Goal: Task Accomplishment & Management: Manage account settings

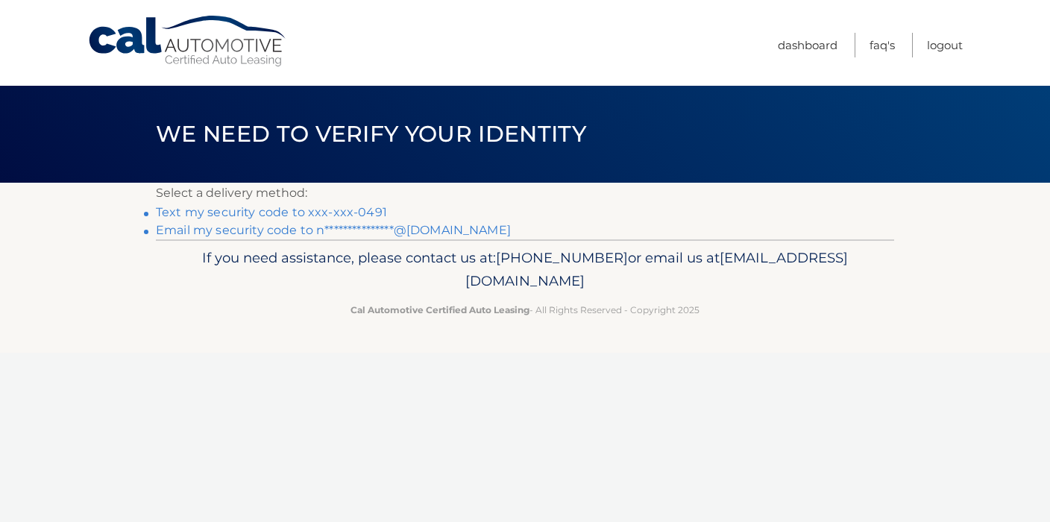
click at [278, 209] on link "Text my security code to xxx-xxx-0491" at bounding box center [271, 212] width 231 height 14
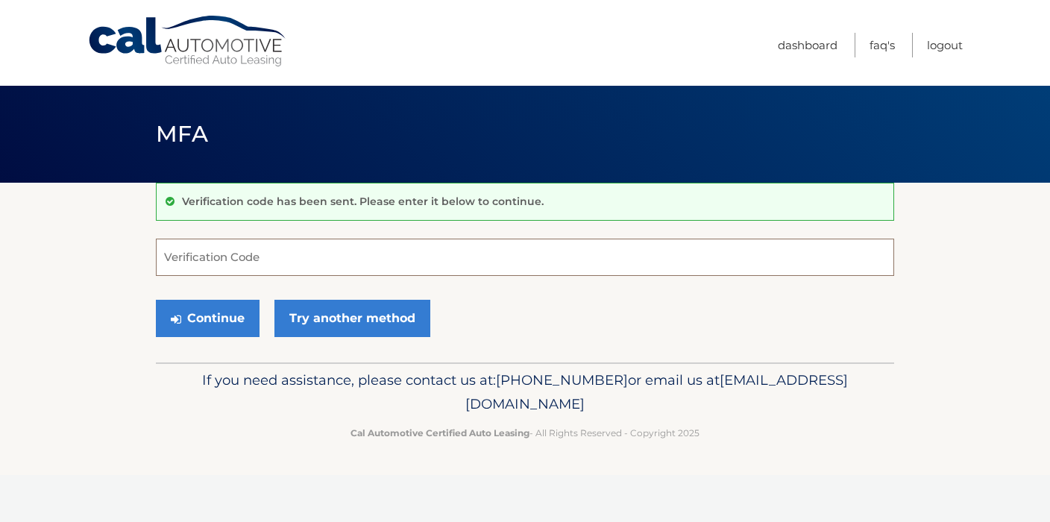
click at [192, 259] on input "Verification Code" at bounding box center [525, 257] width 738 height 37
type input "280835"
click at [207, 318] on button "Continue" at bounding box center [208, 318] width 104 height 37
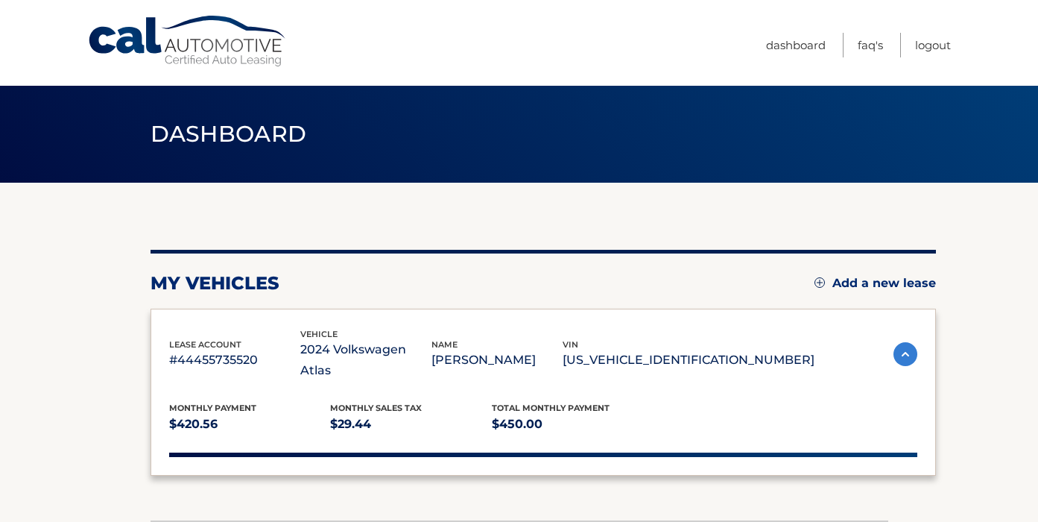
click at [321, 319] on div "lease account #44455735520 vehicle 2024 Volkswagen Atlas name GILBERTO QUINTANI…" at bounding box center [544, 392] width 786 height 167
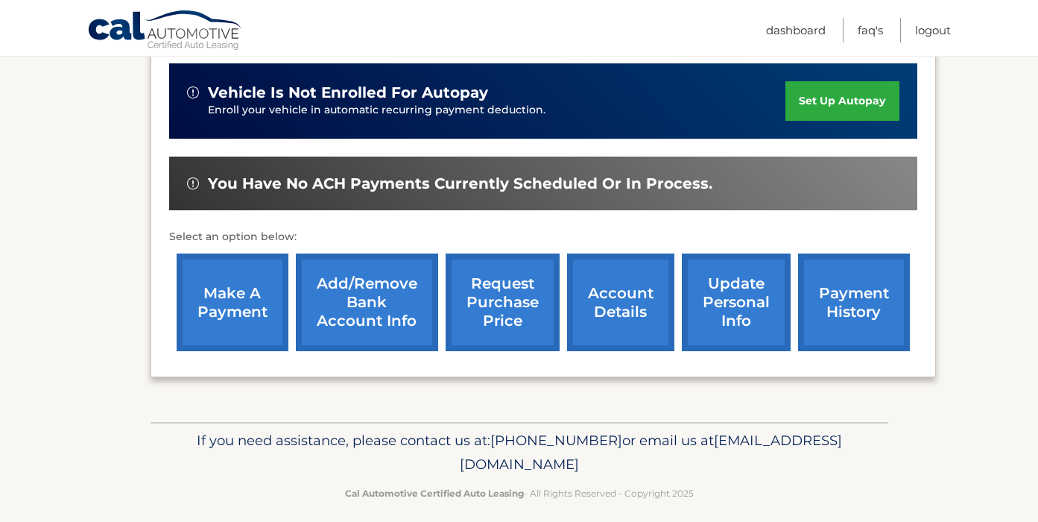
scroll to position [399, 0]
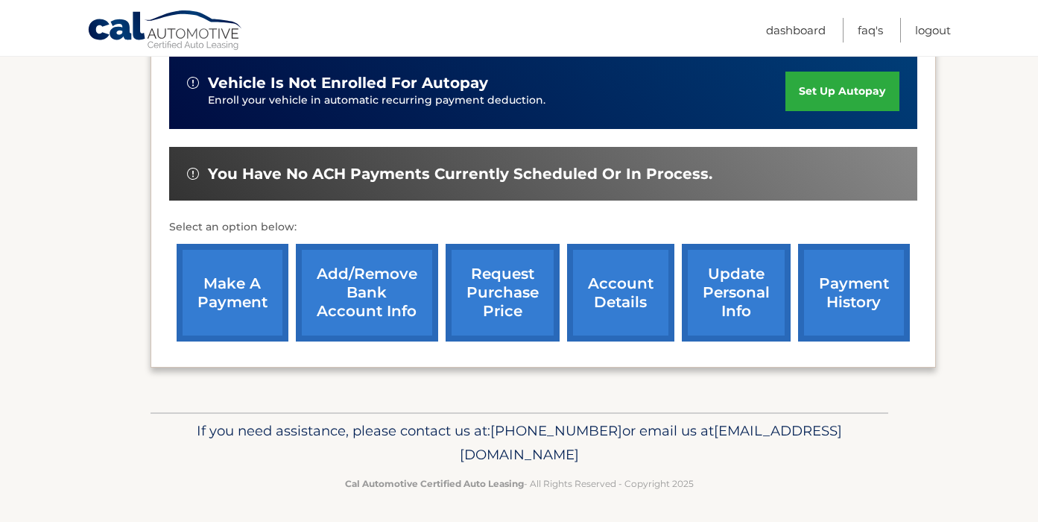
click at [243, 291] on link "make a payment" at bounding box center [233, 293] width 112 height 98
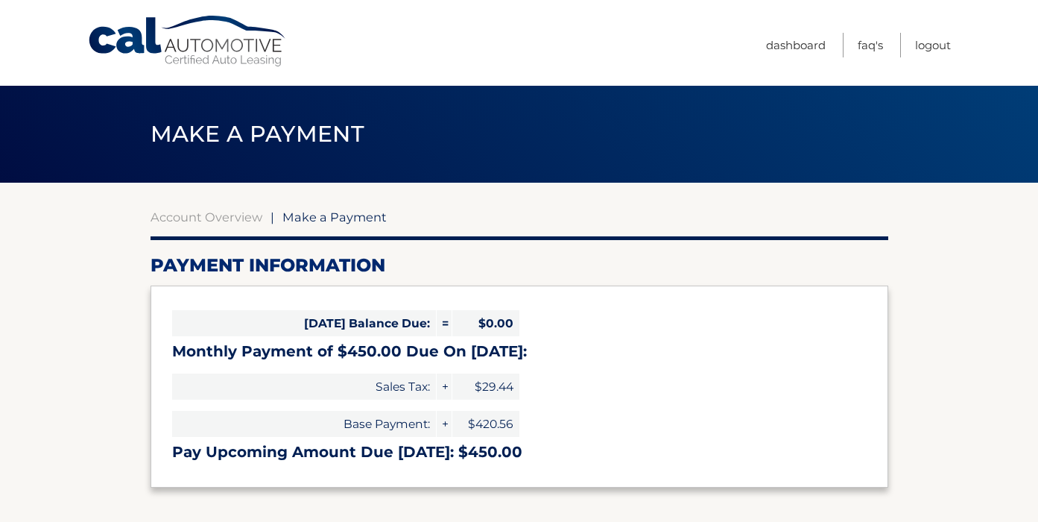
select select "ZDhiYWEzMGQtNmUyYy00Y2Y1LTkzYTEtZWE1OWY3OTY3NWY3"
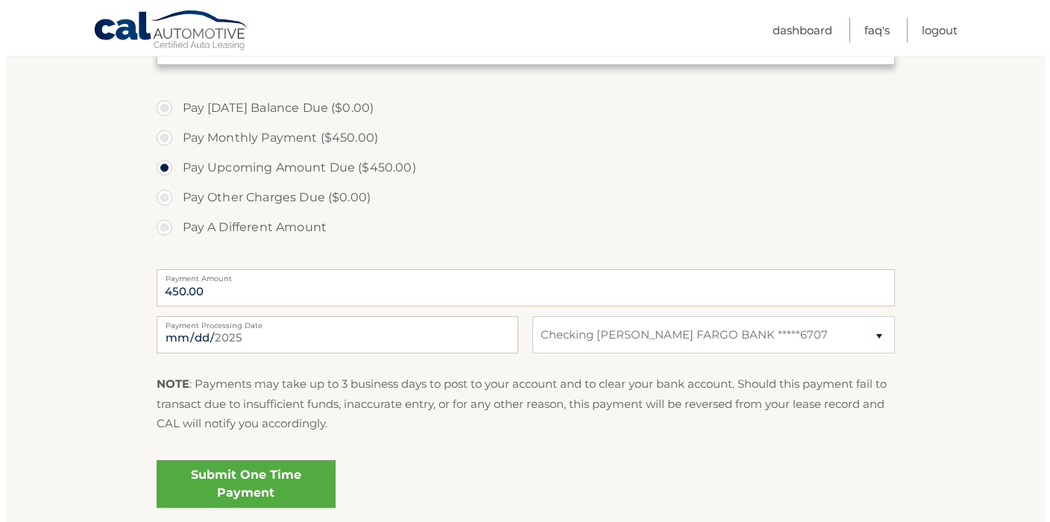
scroll to position [437, 0]
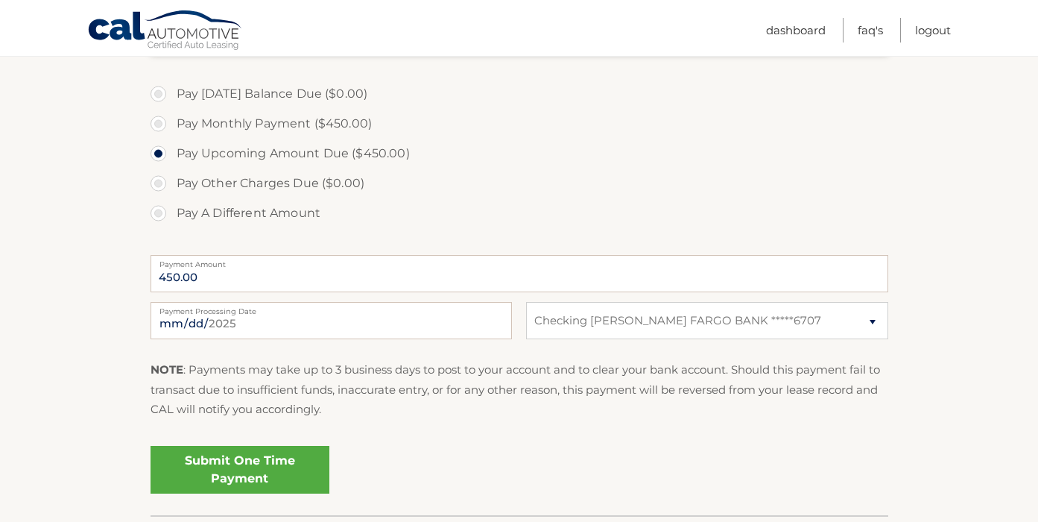
click at [258, 461] on link "Submit One Time Payment" at bounding box center [240, 470] width 179 height 48
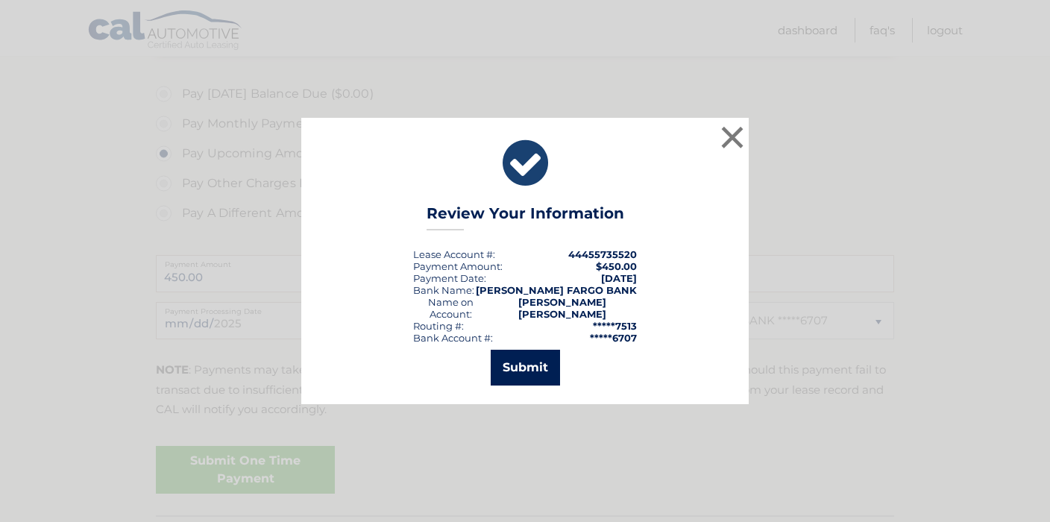
click at [505, 365] on button "Submit" at bounding box center [524, 368] width 69 height 36
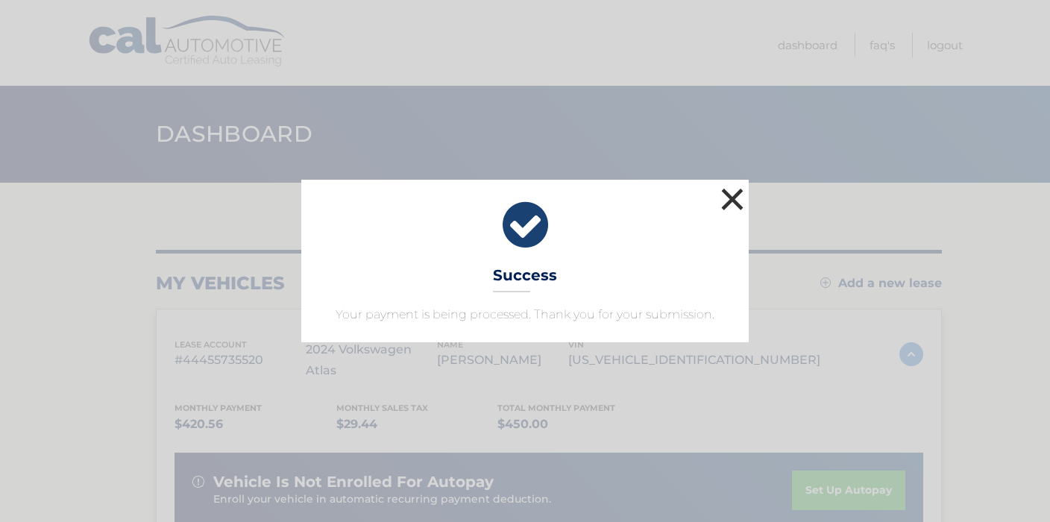
click at [733, 198] on button "×" at bounding box center [732, 199] width 30 height 30
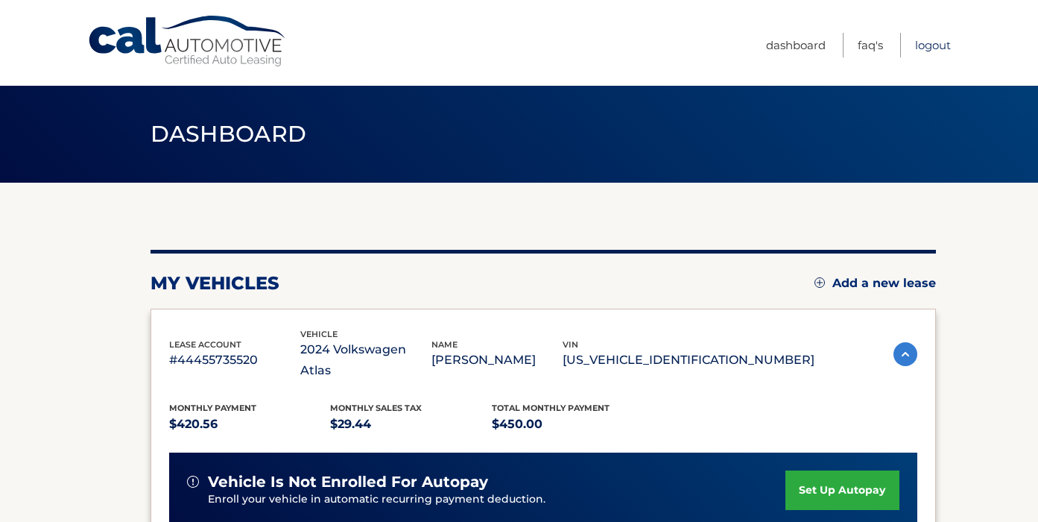
click at [931, 44] on link "Logout" at bounding box center [933, 45] width 36 height 25
